Goal: Find specific page/section: Find specific page/section

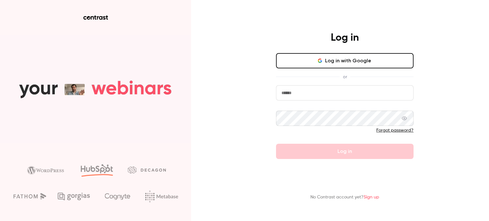
click at [330, 89] on input "email" at bounding box center [345, 92] width 138 height 15
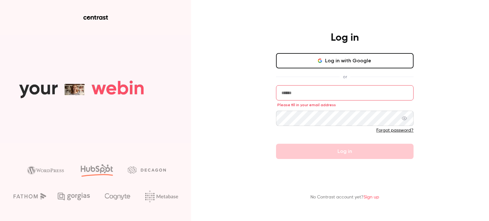
drag, startPoint x: 463, startPoint y: 88, endPoint x: 427, endPoint y: 86, distance: 36.0
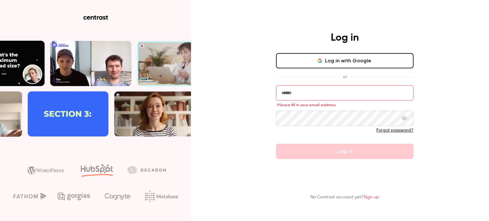
click at [463, 88] on div "Log in Log in with Google or Please fill in your email address Forgot password?…" at bounding box center [244, 110] width 489 height 221
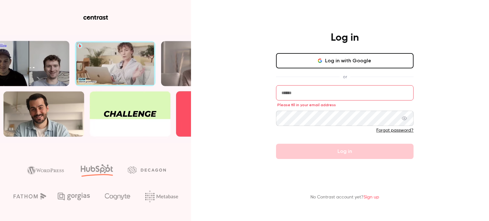
click at [333, 89] on input "email" at bounding box center [345, 92] width 138 height 15
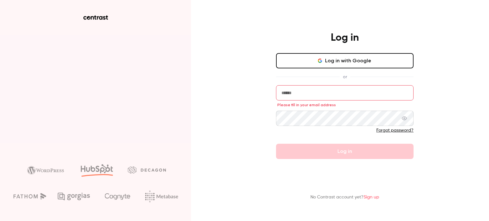
type input "**********"
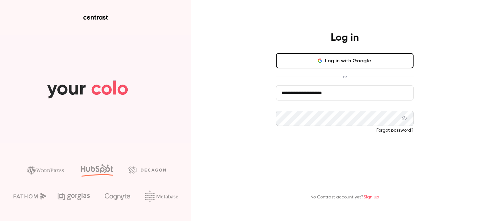
click at [319, 150] on button "Log in" at bounding box center [345, 151] width 138 height 15
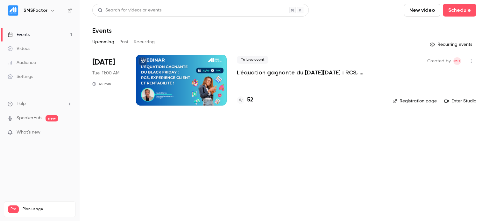
click at [270, 71] on p "L'équation gagnante du [DATE][DATE] : RCS, expérience client et rentabilité !" at bounding box center [310, 73] width 146 height 8
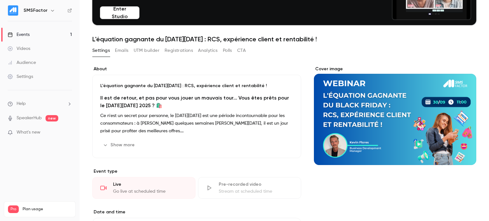
scroll to position [32, 0]
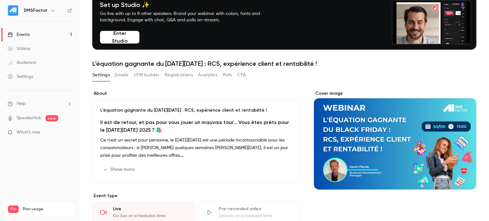
click at [169, 74] on button "Registrations" at bounding box center [179, 75] width 28 height 10
